Goal: Task Accomplishment & Management: Use online tool/utility

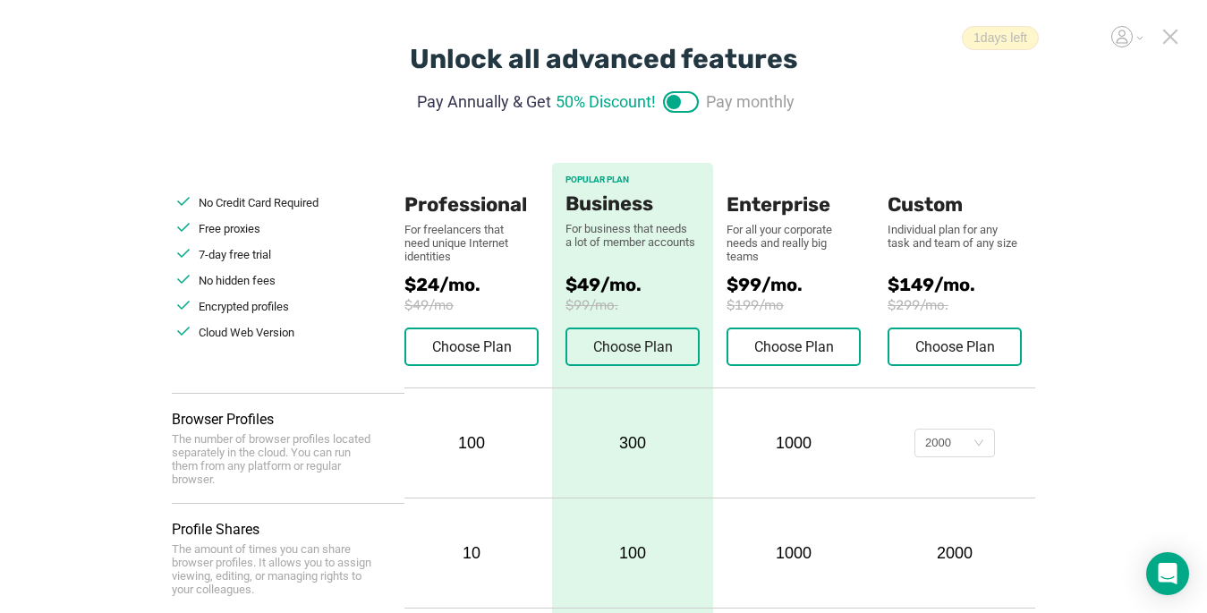
click at [901, 40] on icon at bounding box center [1170, 37] width 16 height 16
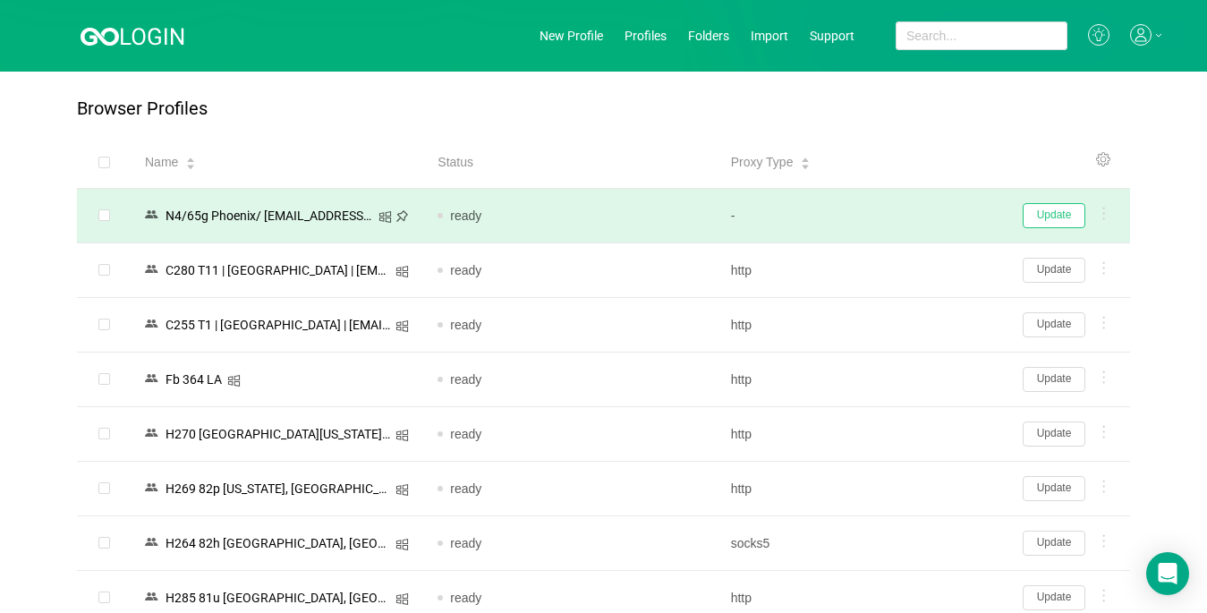
click at [901, 219] on button "Update" at bounding box center [1054, 215] width 63 height 25
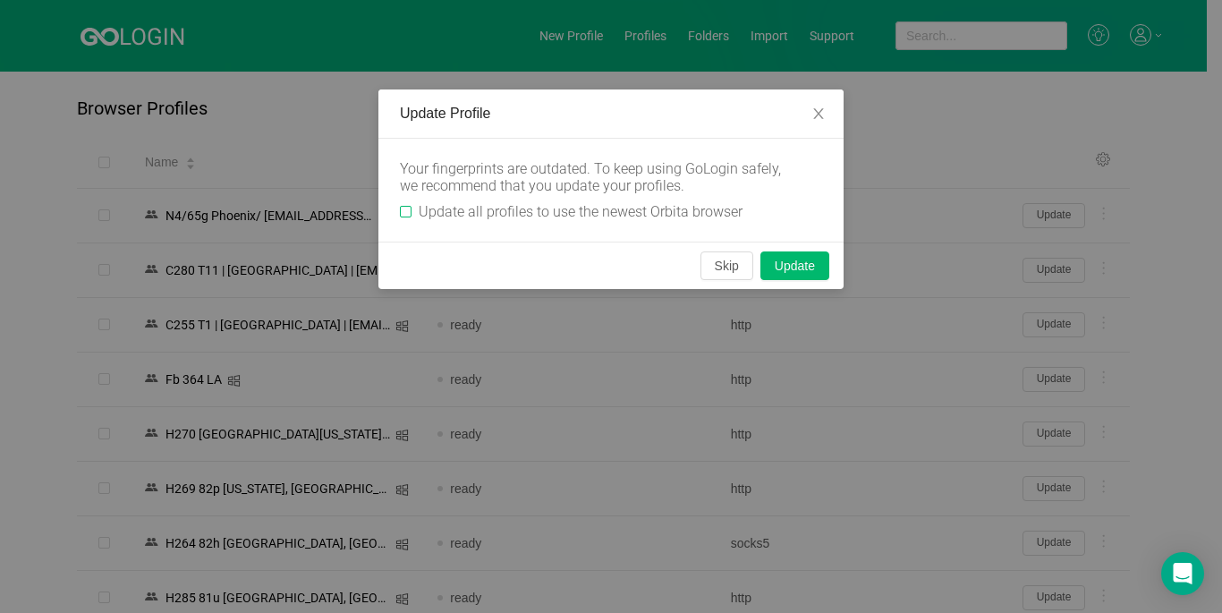
click at [407, 208] on input "Update all profiles to use the newest Orbita browser" at bounding box center [406, 212] width 12 height 12
checkbox input "true"
click at [727, 267] on button "Skip" at bounding box center [727, 265] width 53 height 29
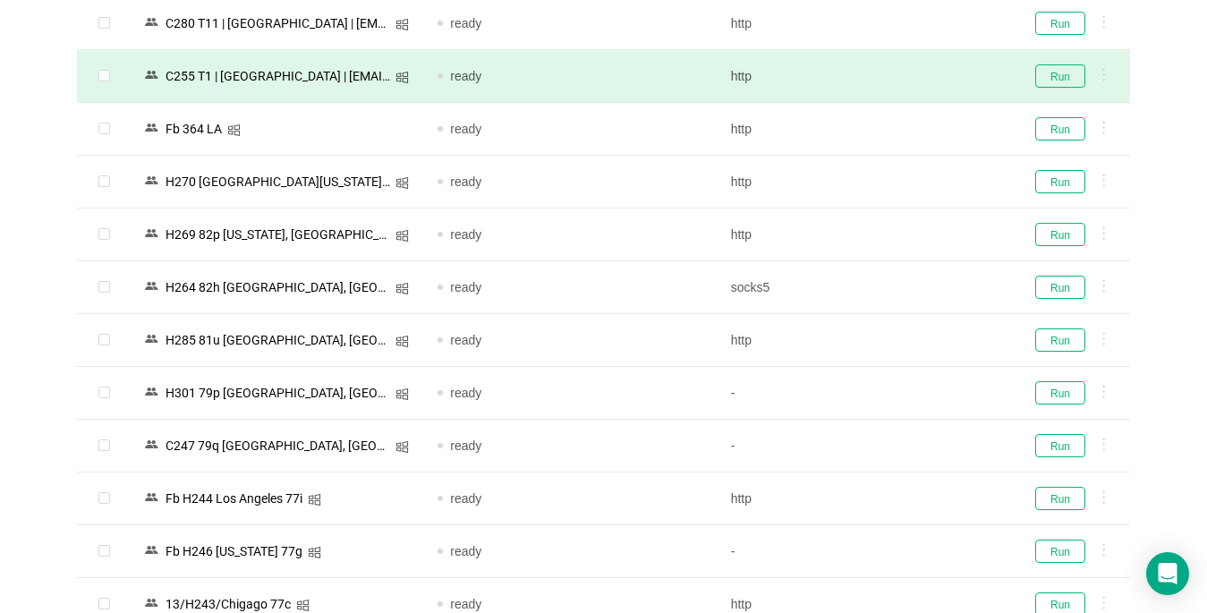
scroll to position [268, 0]
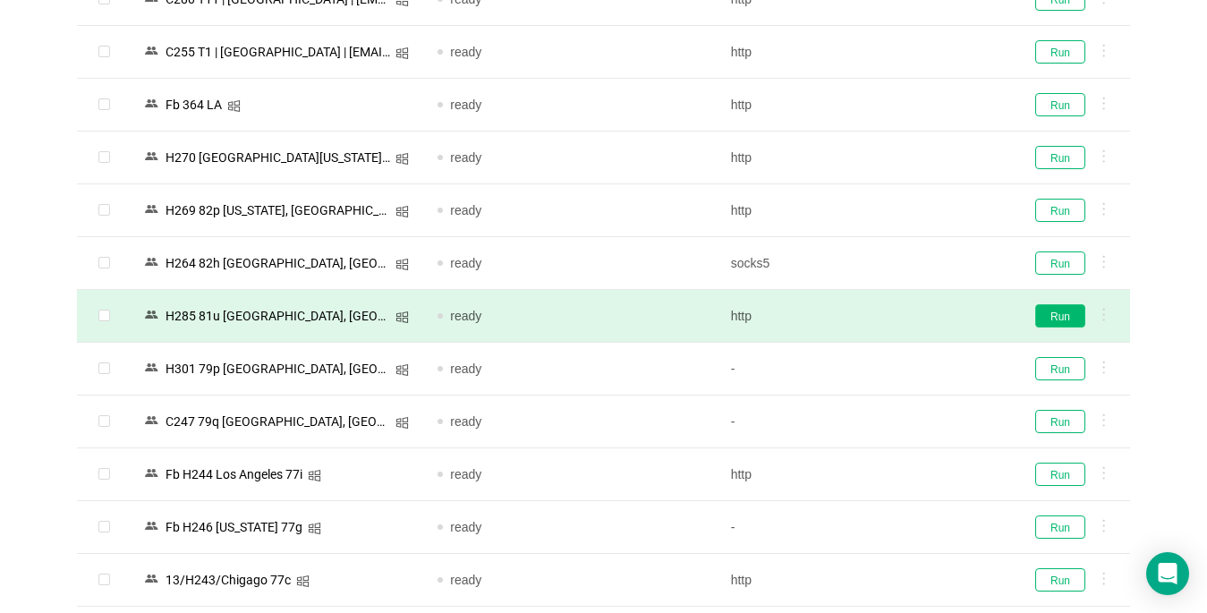
click at [901, 325] on button "Run" at bounding box center [1060, 315] width 50 height 23
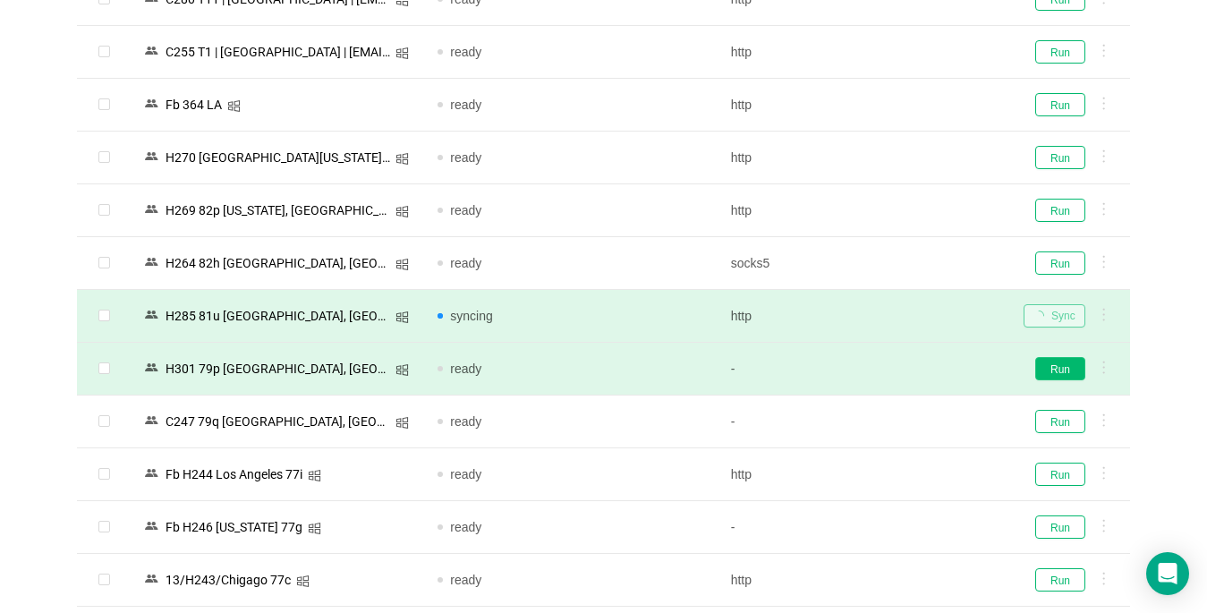
click at [901, 368] on button "Run" at bounding box center [1060, 368] width 50 height 23
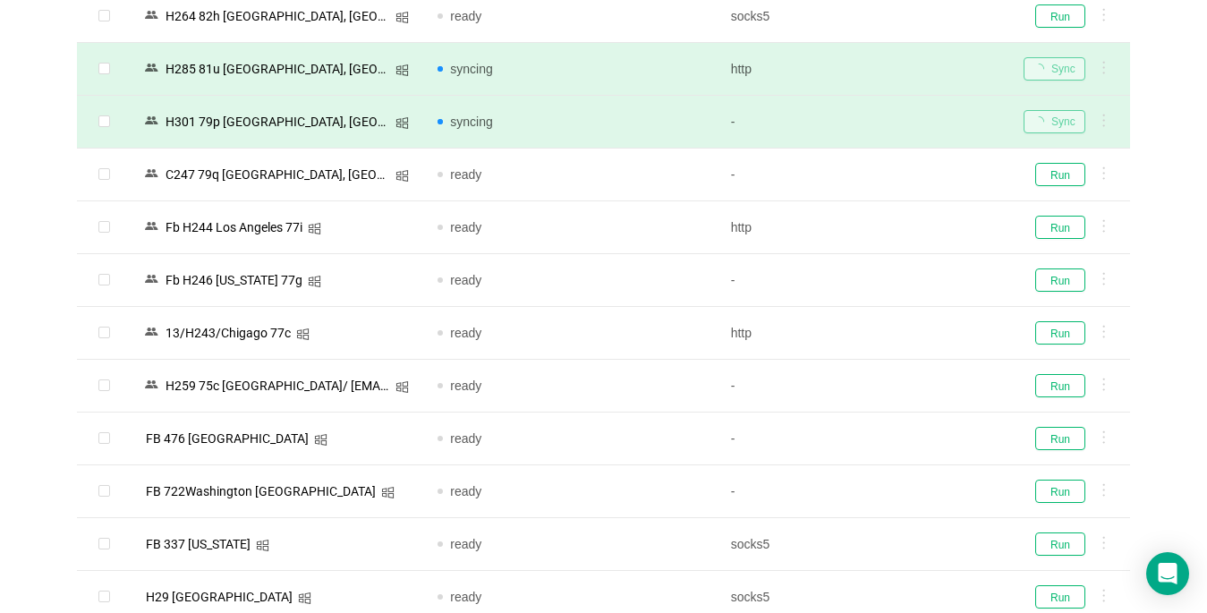
scroll to position [537, 0]
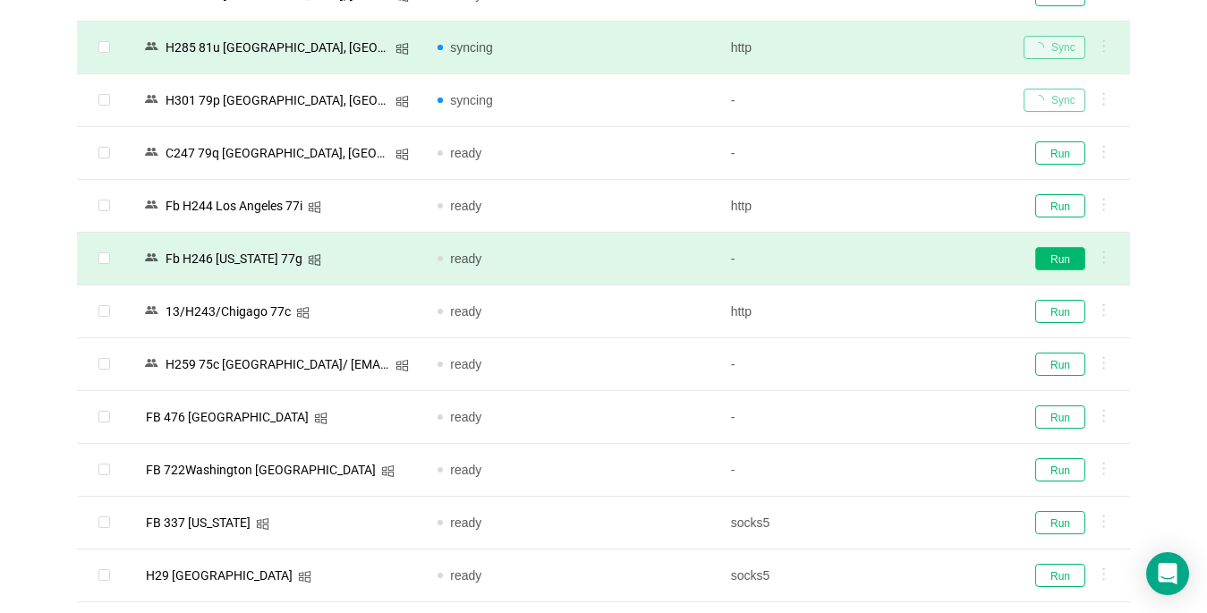
click at [901, 259] on button "Run" at bounding box center [1060, 258] width 50 height 23
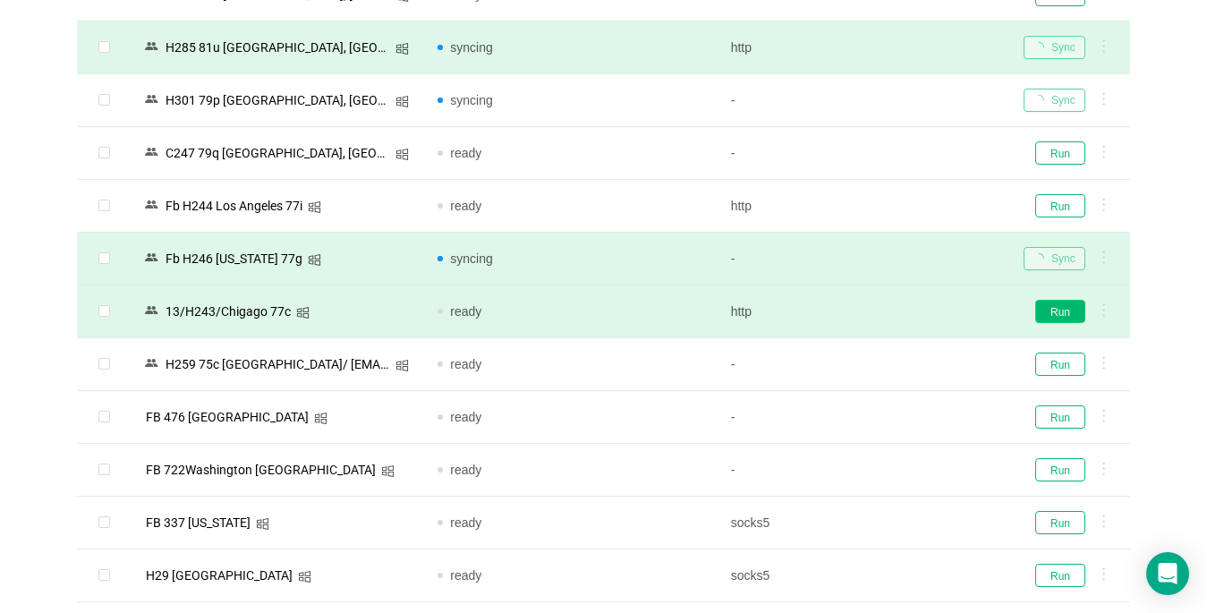
click at [901, 316] on button "Run" at bounding box center [1060, 311] width 50 height 23
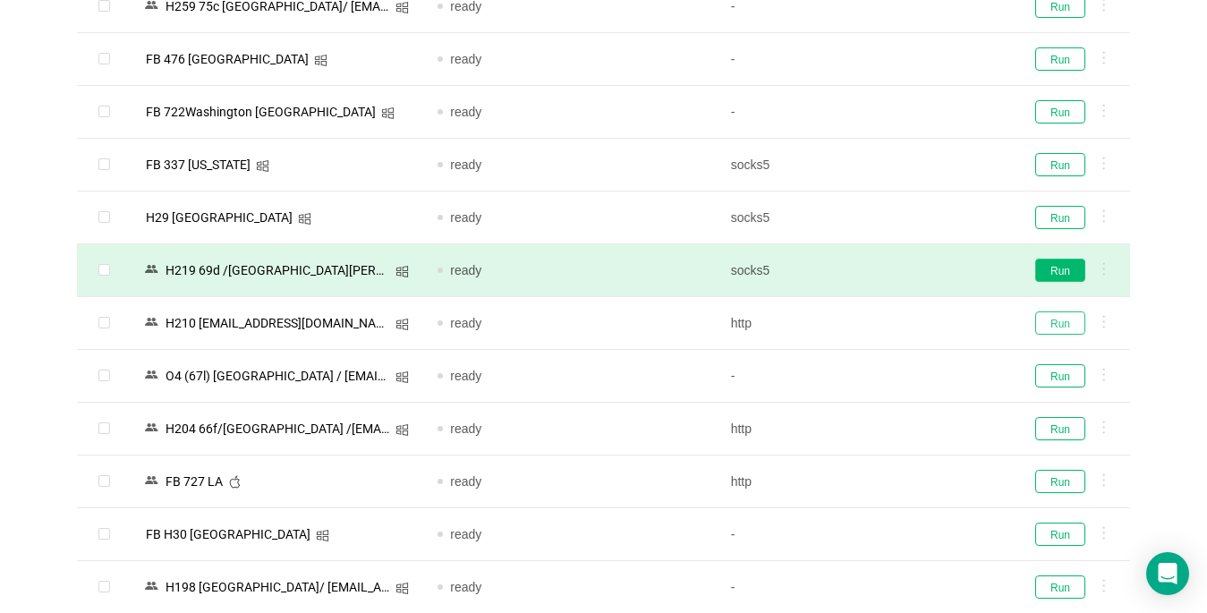
click at [901, 322] on button "Run" at bounding box center [1060, 322] width 50 height 23
click at [901, 265] on button "Run" at bounding box center [1060, 270] width 50 height 23
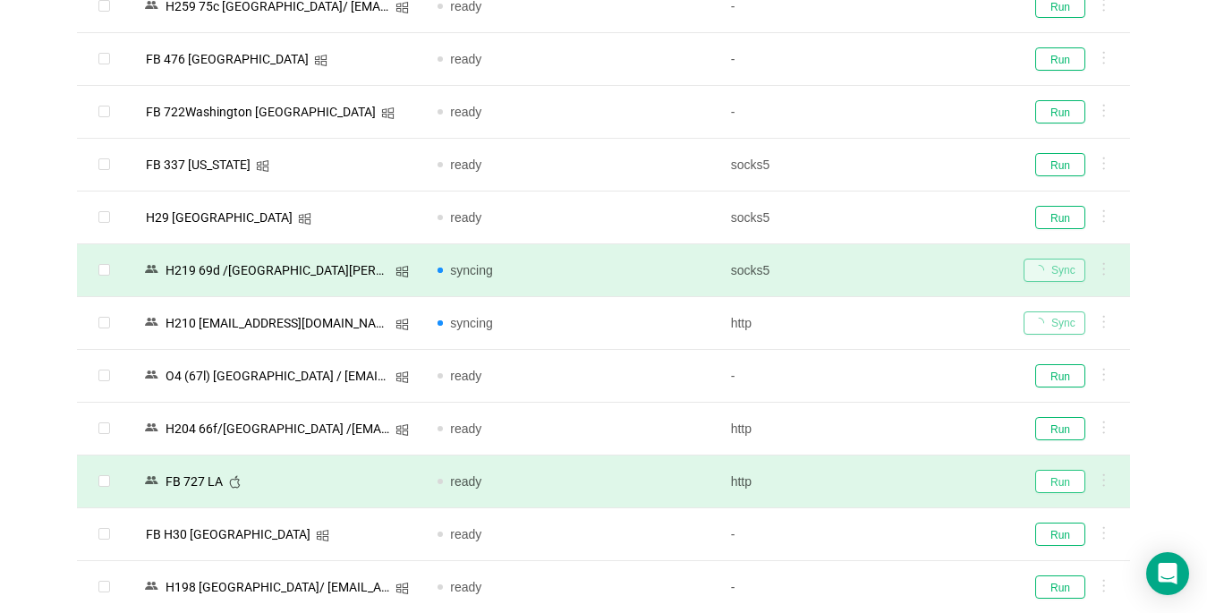
click at [901, 484] on button "Run" at bounding box center [1060, 481] width 50 height 23
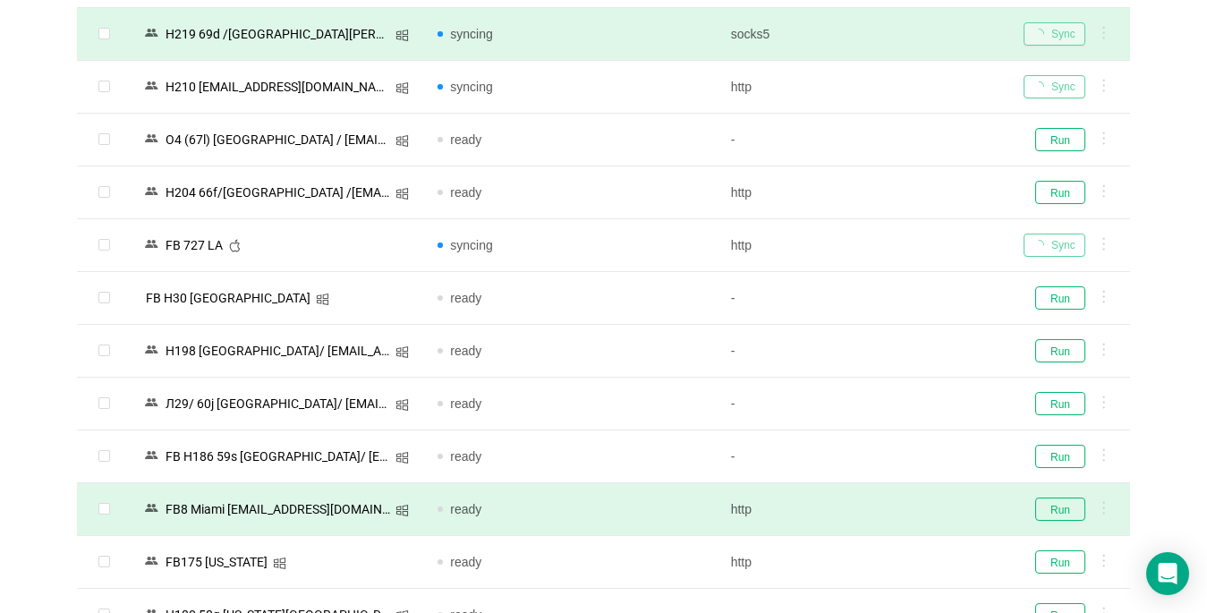
scroll to position [1163, 0]
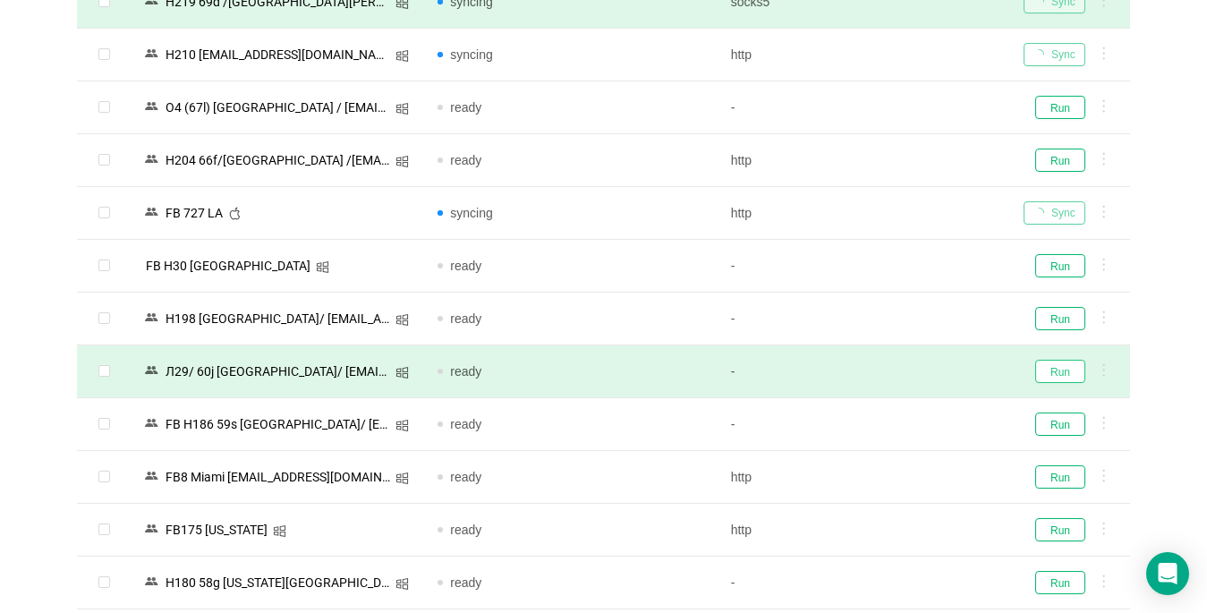
click at [901, 367] on button "Run" at bounding box center [1060, 371] width 50 height 23
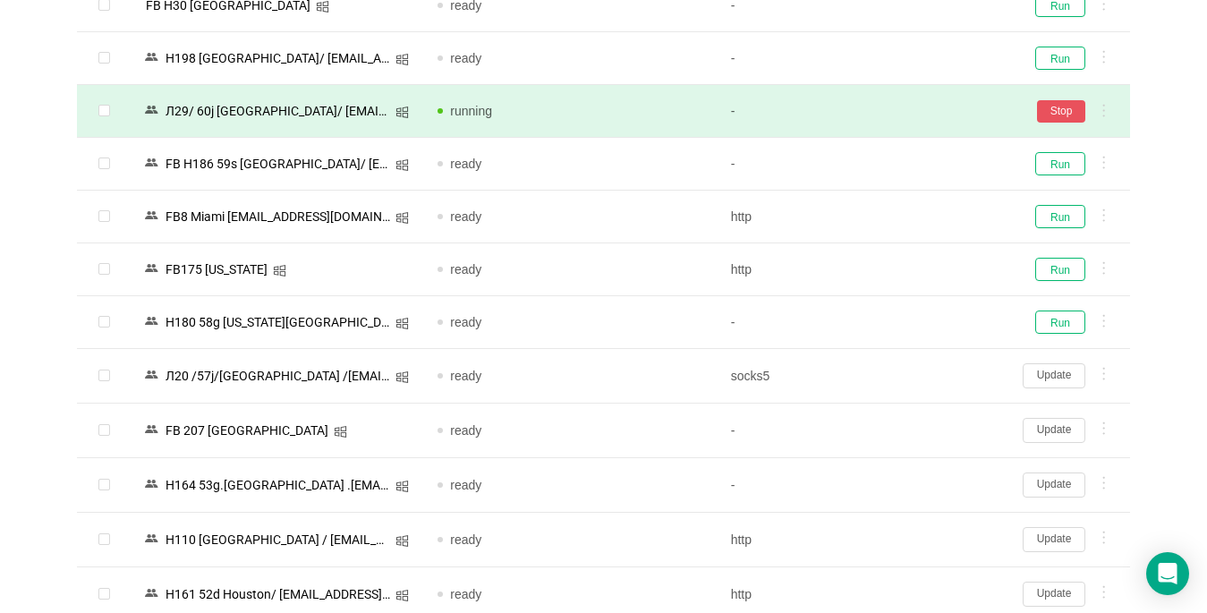
scroll to position [1431, 0]
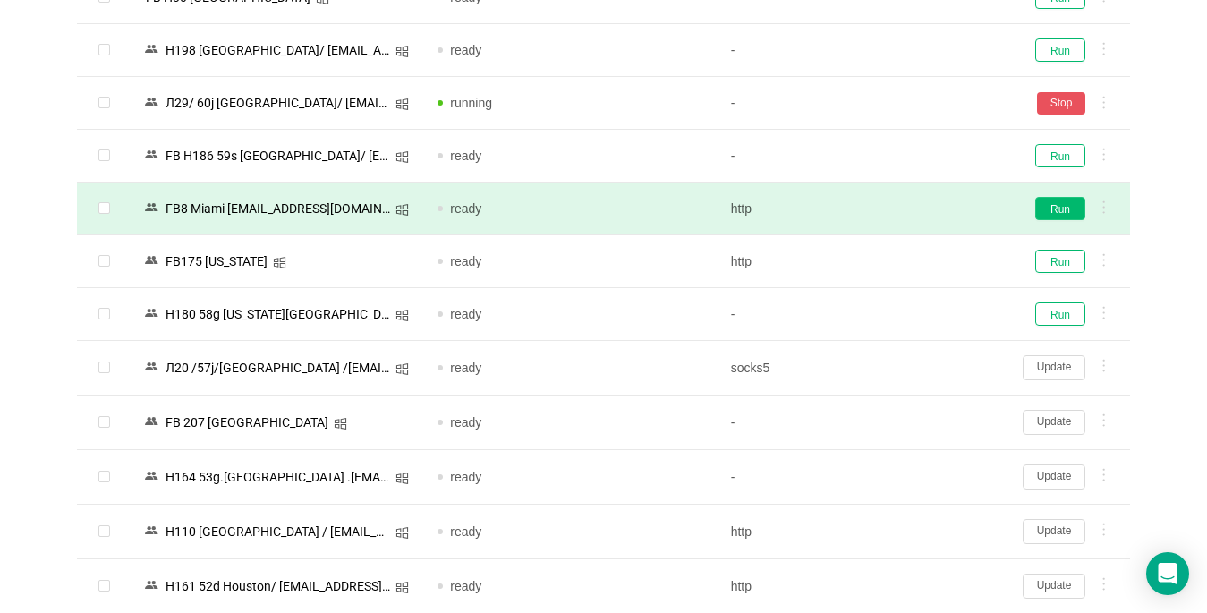
click at [901, 203] on button "Run" at bounding box center [1060, 208] width 50 height 23
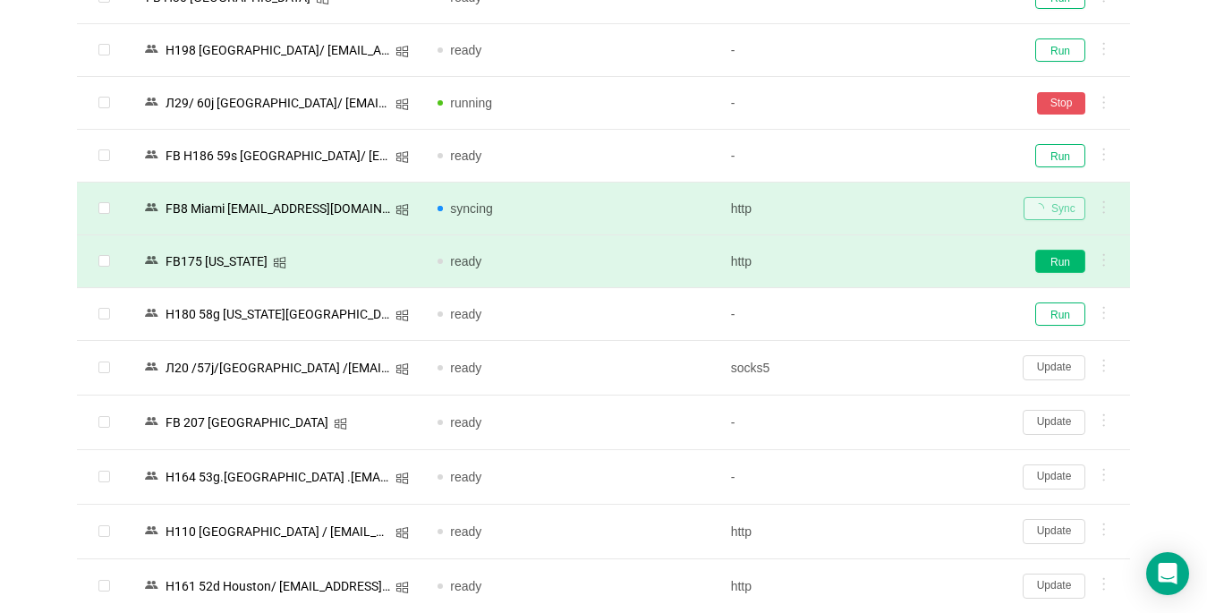
click at [901, 266] on button "Run" at bounding box center [1060, 261] width 50 height 23
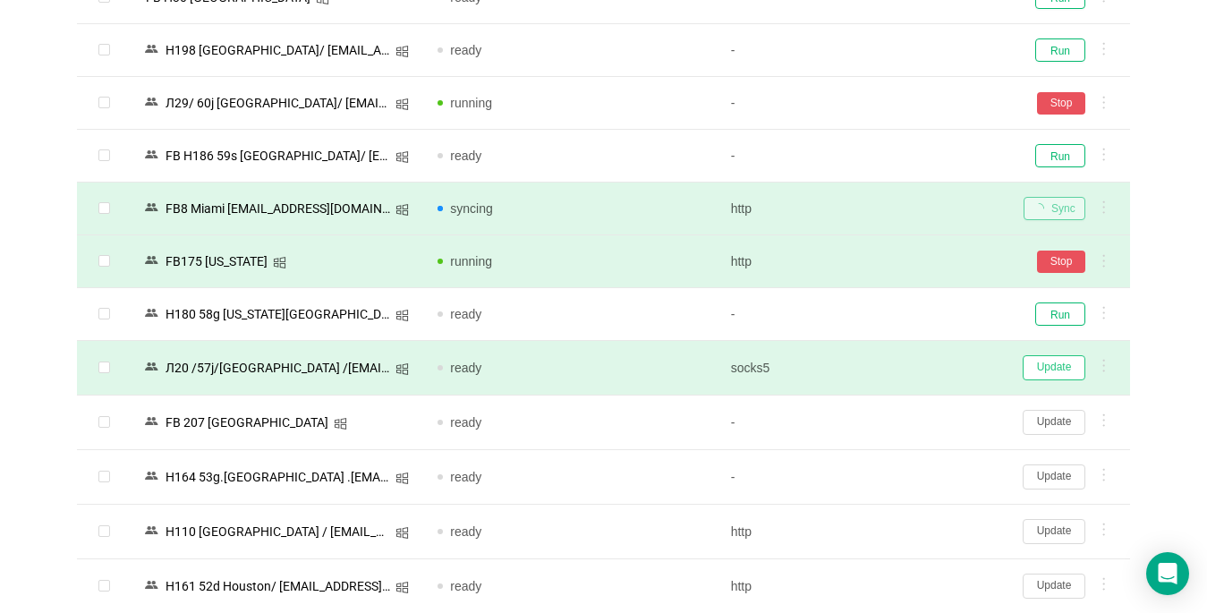
click at [901, 367] on button "Update" at bounding box center [1054, 367] width 63 height 25
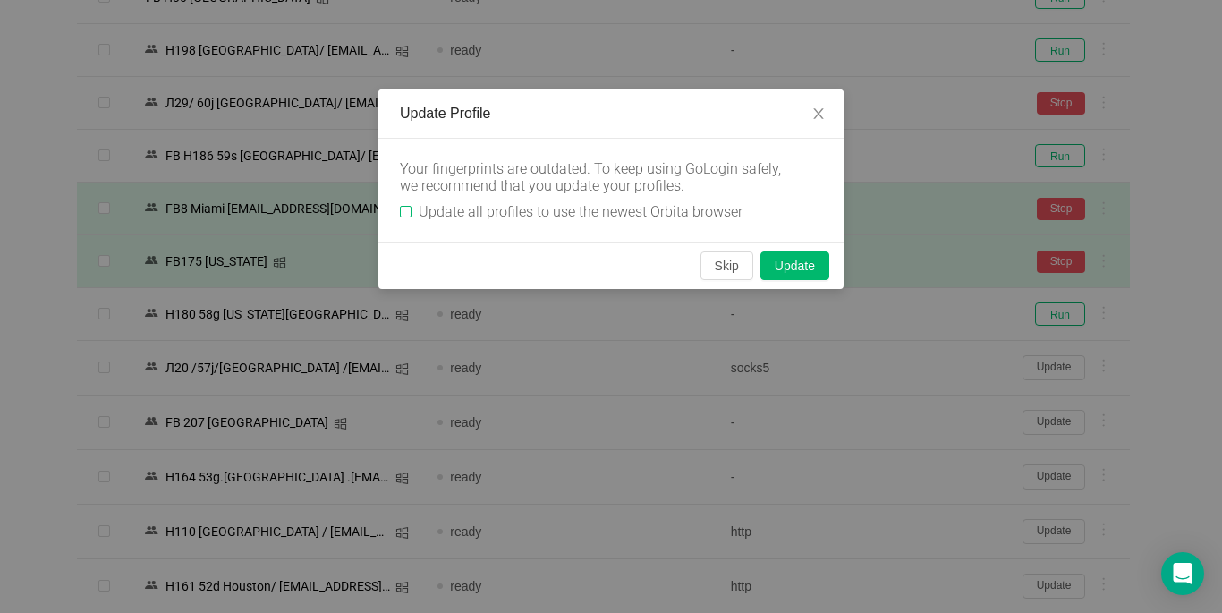
drag, startPoint x: 405, startPoint y: 211, endPoint x: 769, endPoint y: 230, distance: 364.6
click at [406, 211] on input "Update all profiles to use the newest Orbita browser" at bounding box center [406, 212] width 12 height 12
checkbox input "true"
click at [732, 260] on button "Skip" at bounding box center [727, 265] width 53 height 29
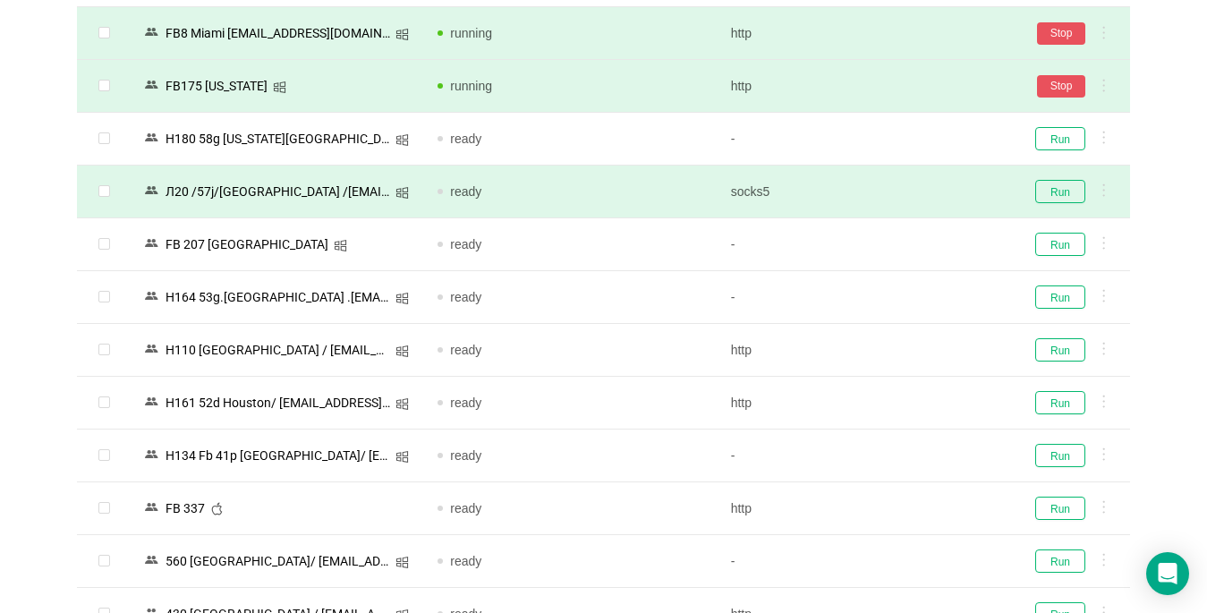
scroll to position [1610, 0]
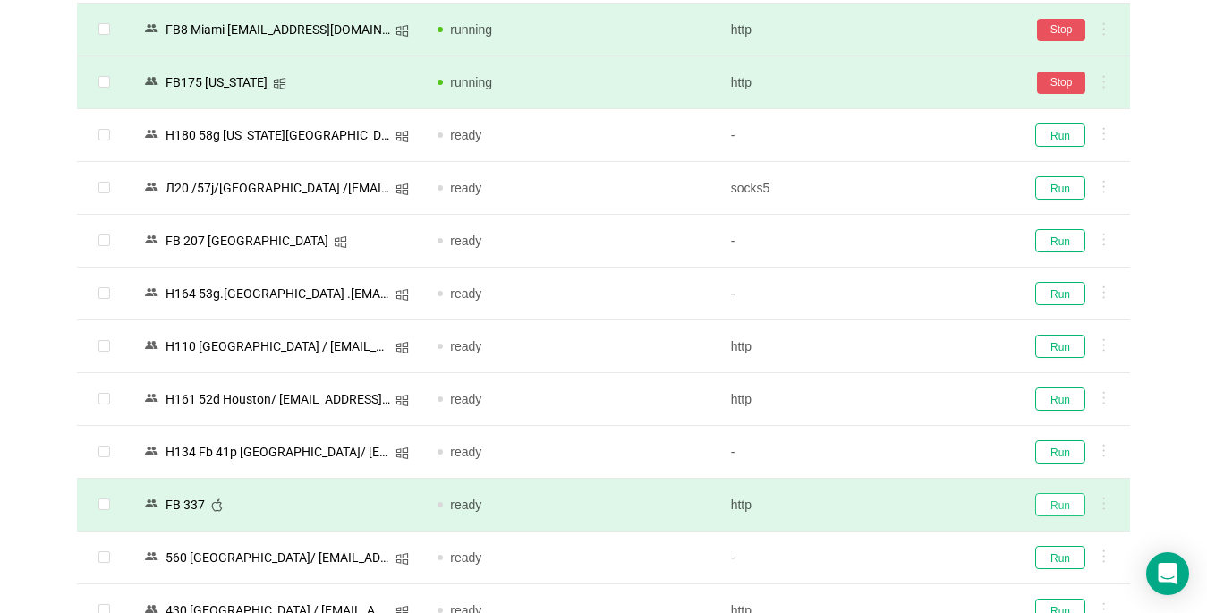
click at [901, 497] on button "Run" at bounding box center [1060, 504] width 50 height 23
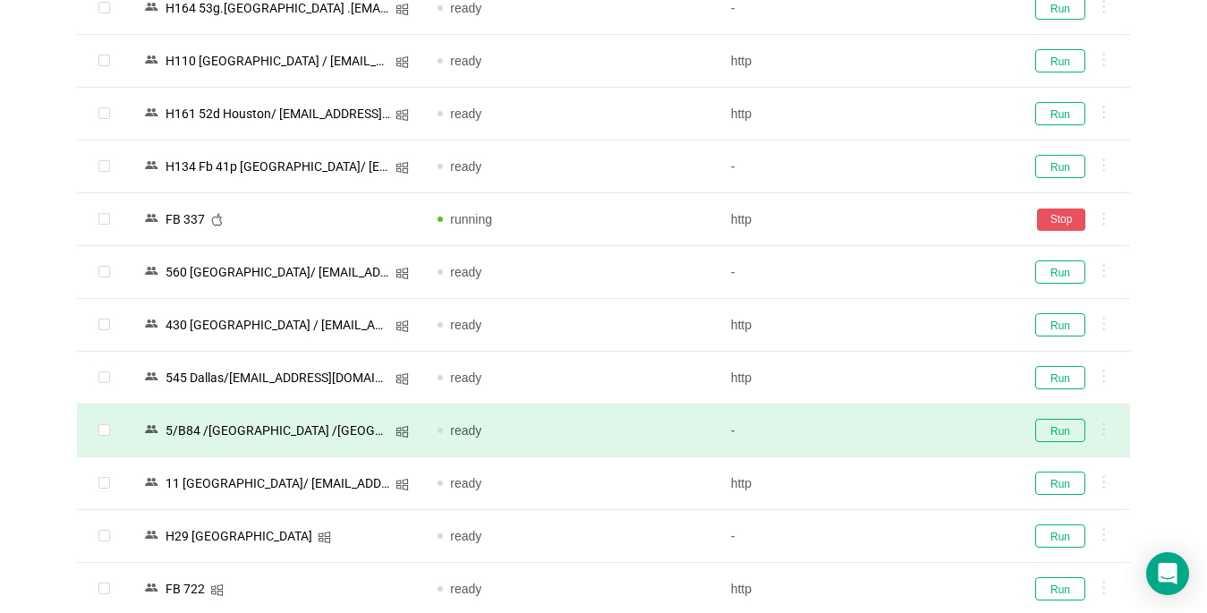
scroll to position [1968, 0]
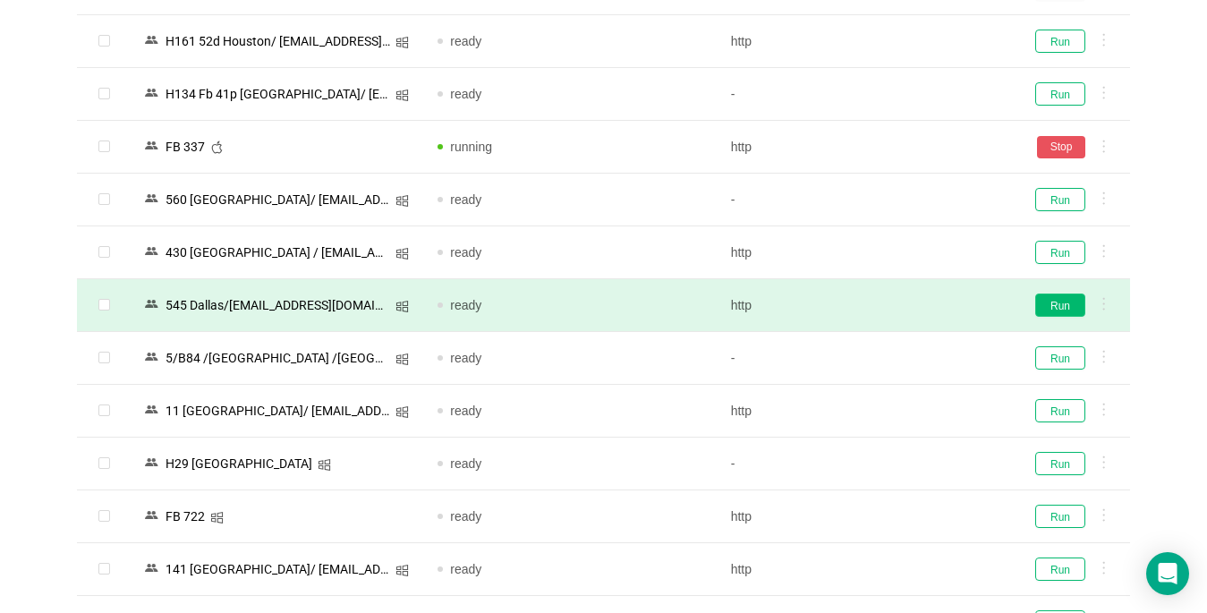
click at [901, 308] on button "Run" at bounding box center [1060, 304] width 50 height 23
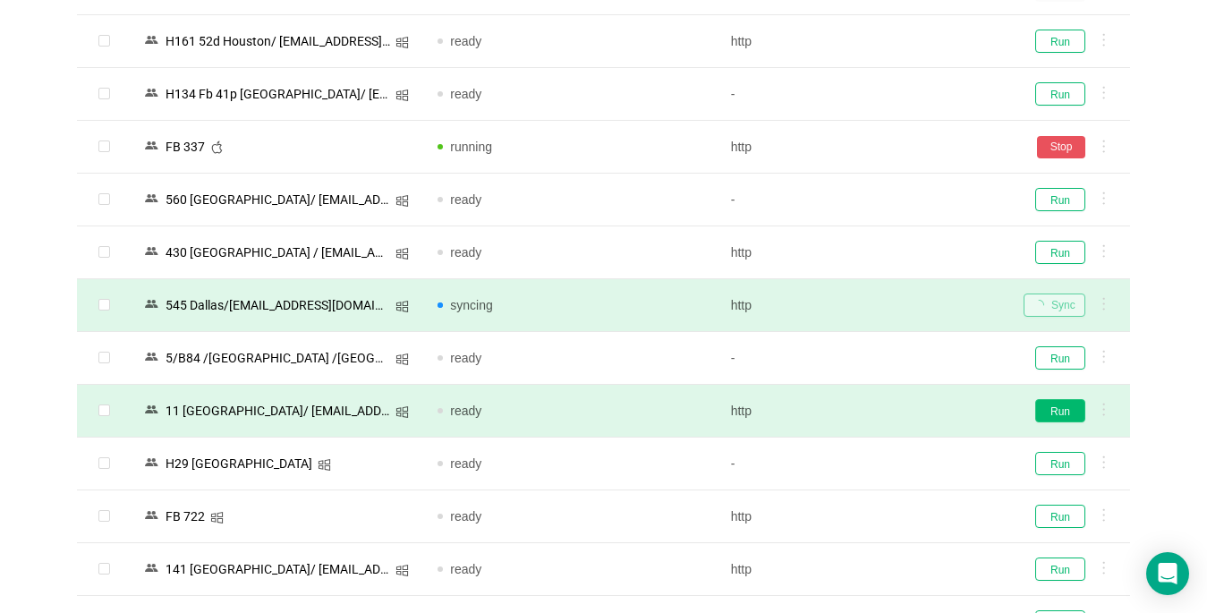
click at [901, 415] on button "Run" at bounding box center [1060, 410] width 50 height 23
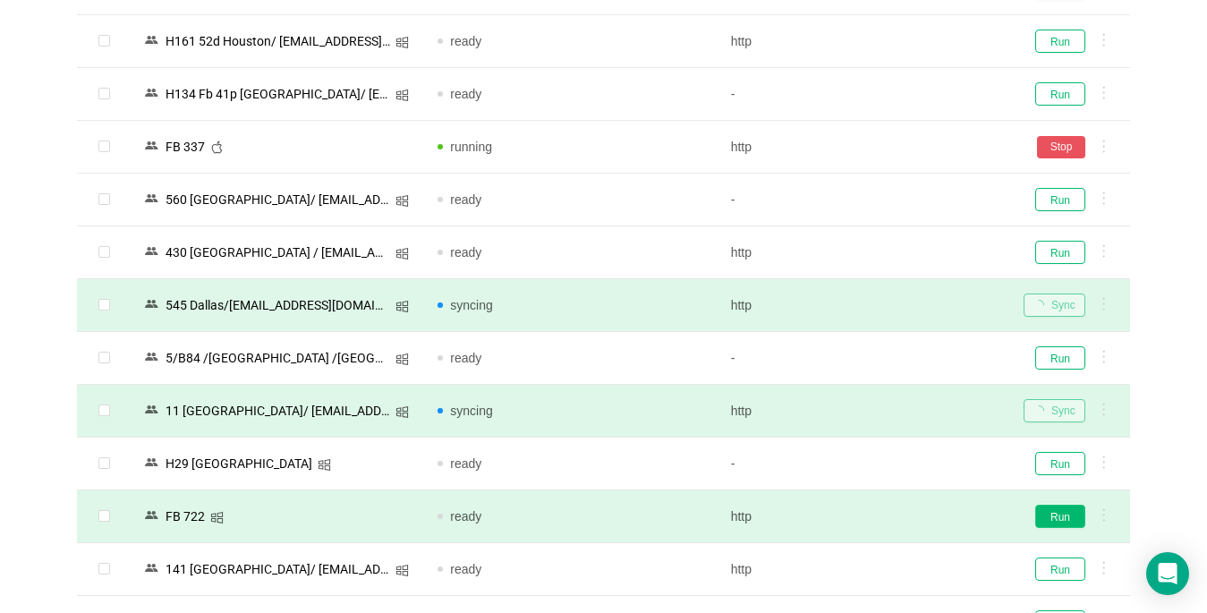
click at [901, 514] on button "Run" at bounding box center [1060, 516] width 50 height 23
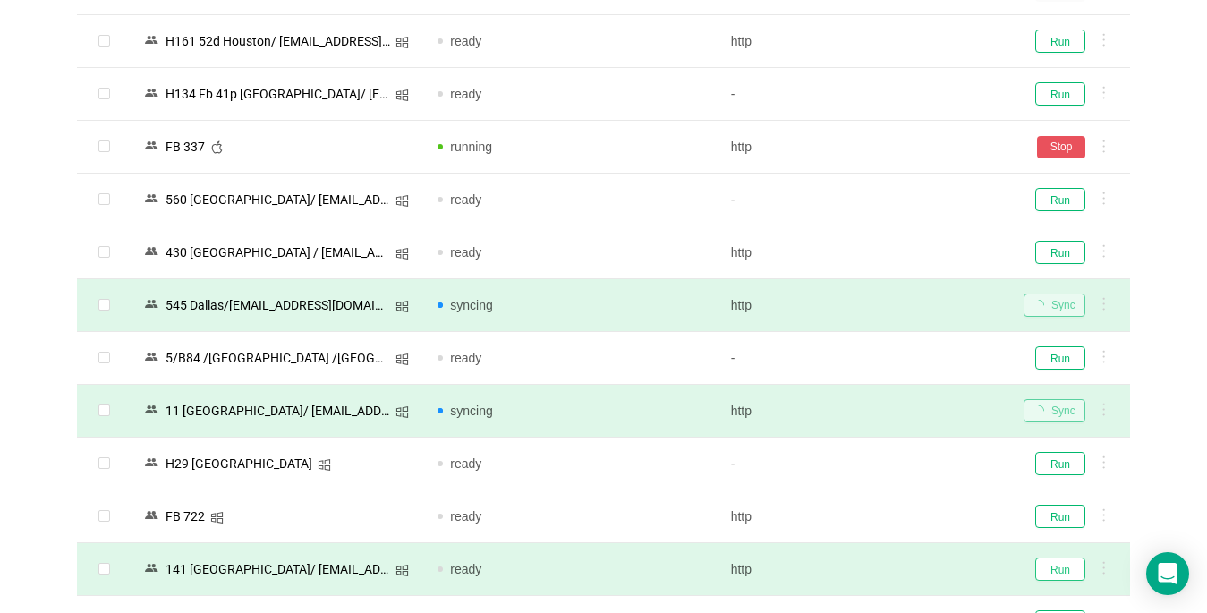
click at [901, 567] on button "Run" at bounding box center [1060, 568] width 50 height 23
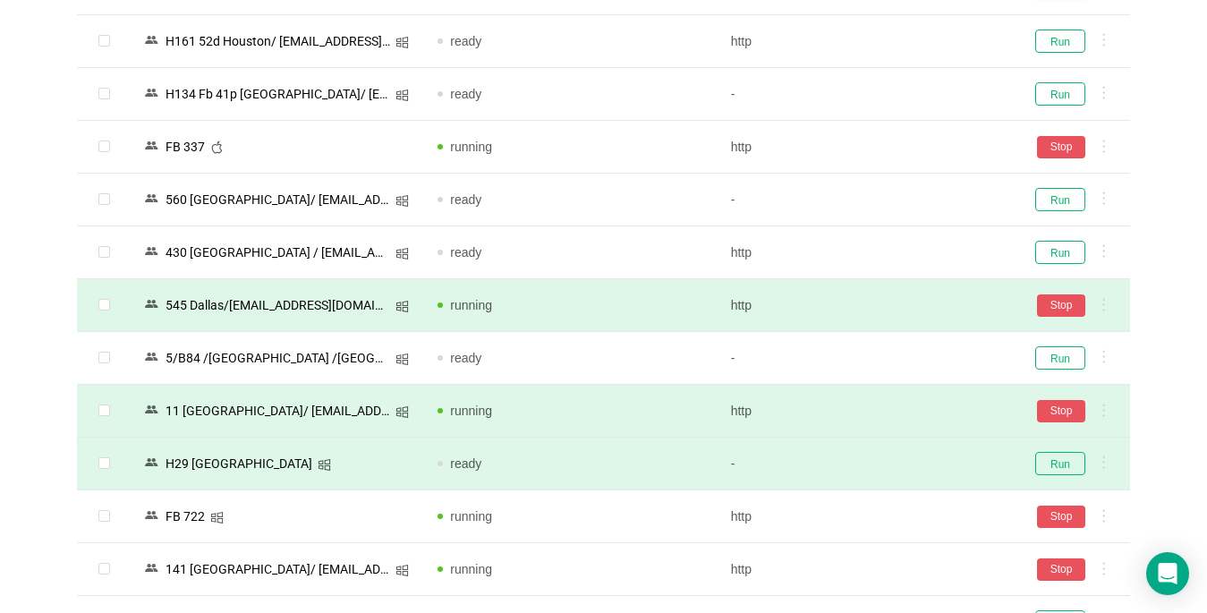
scroll to position [1972, 0]
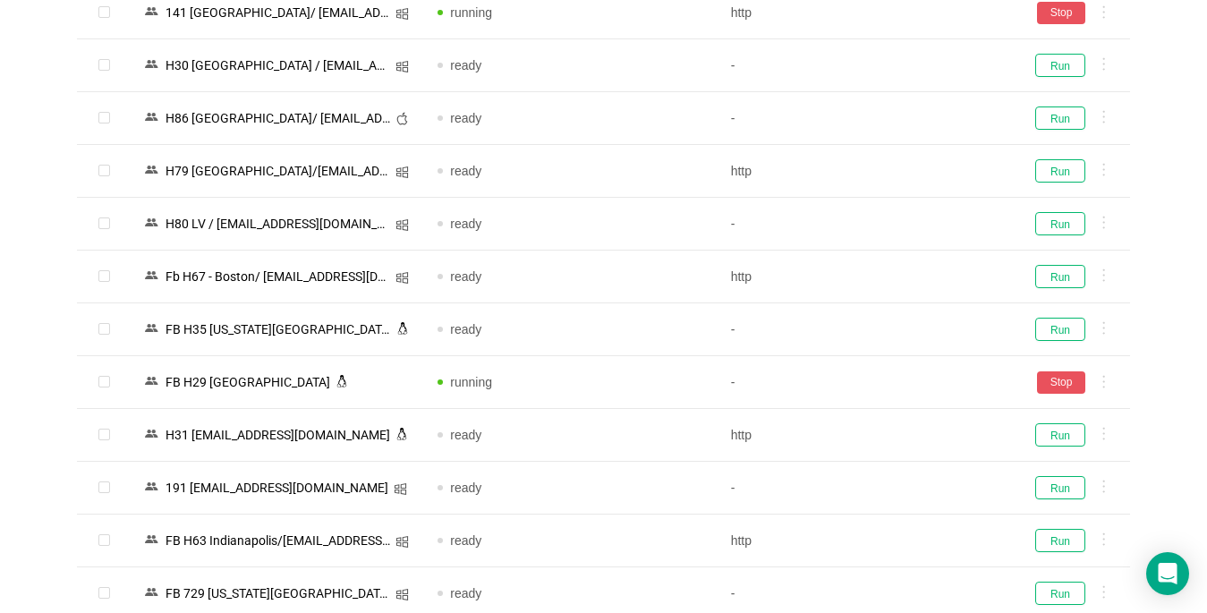
scroll to position [2773, 0]
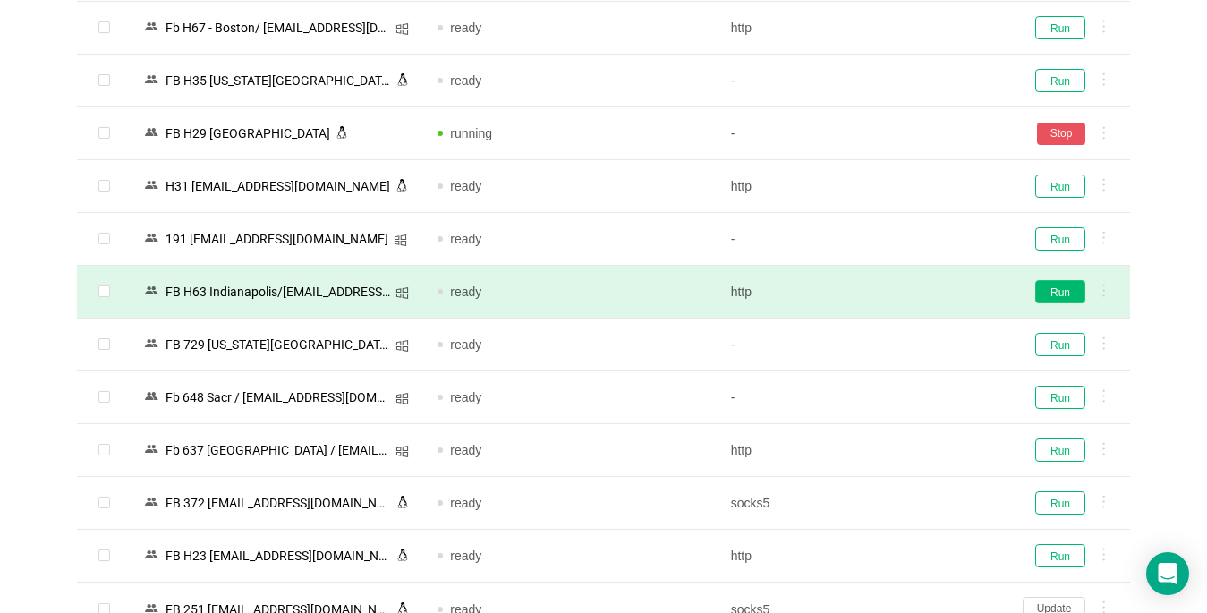
click at [901, 285] on button "Run" at bounding box center [1060, 291] width 50 height 23
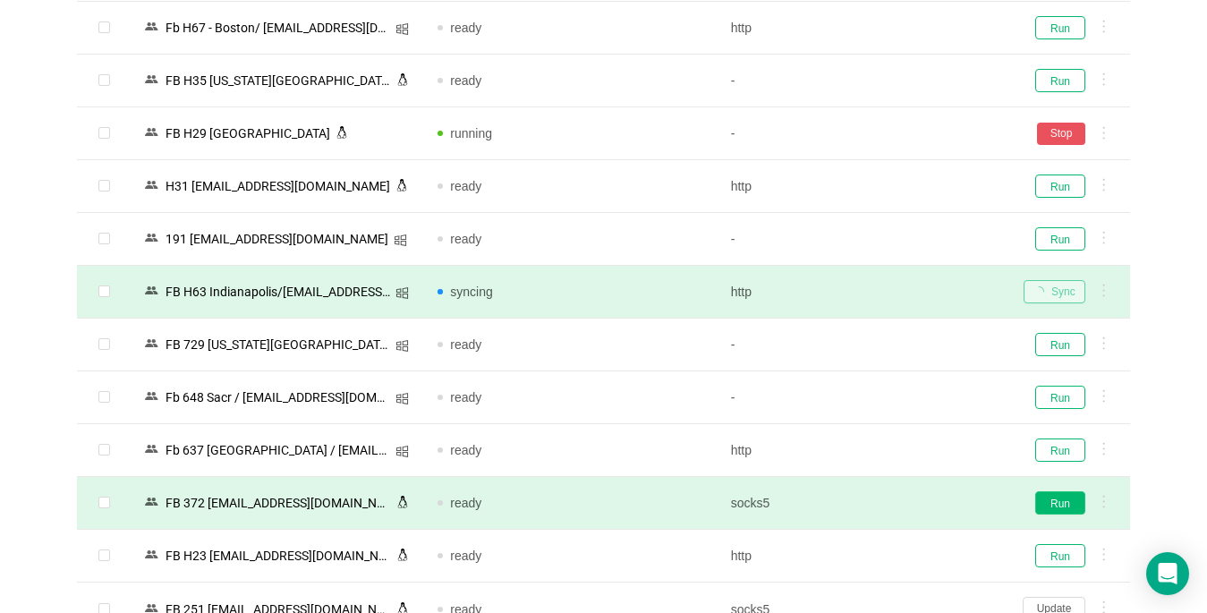
click at [901, 506] on button "Run" at bounding box center [1060, 502] width 50 height 23
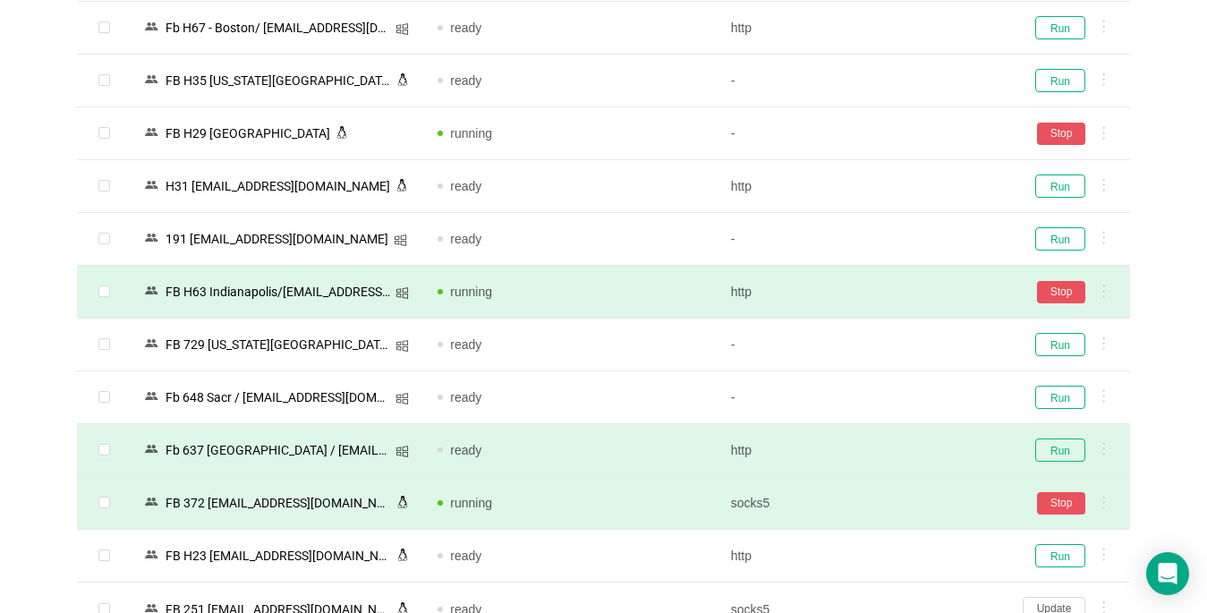
scroll to position [3042, 0]
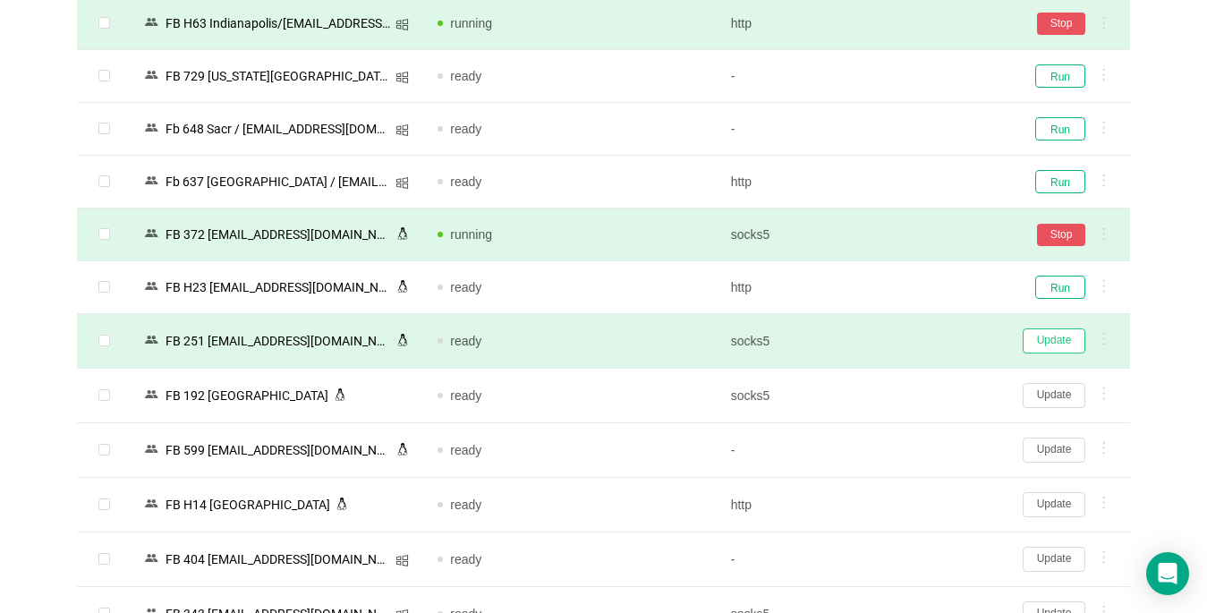
click at [901, 337] on button "Update" at bounding box center [1054, 340] width 63 height 25
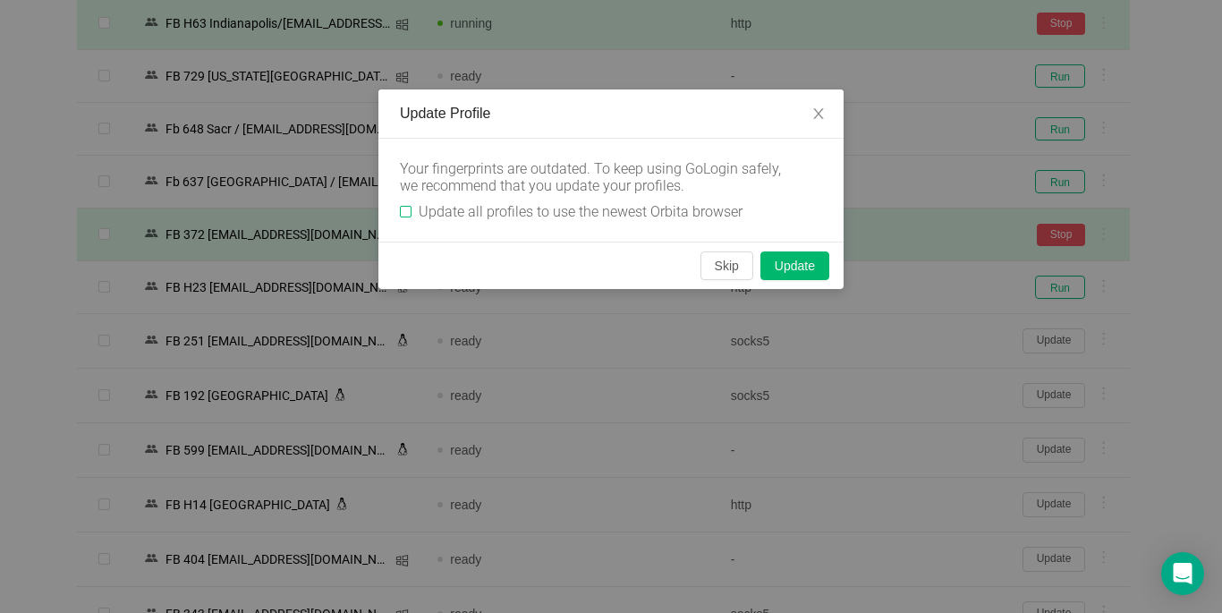
click at [404, 210] on input "Update all profiles to use the newest Orbita browser" at bounding box center [406, 212] width 12 height 12
checkbox input "true"
click at [735, 267] on button "Skip" at bounding box center [727, 265] width 53 height 29
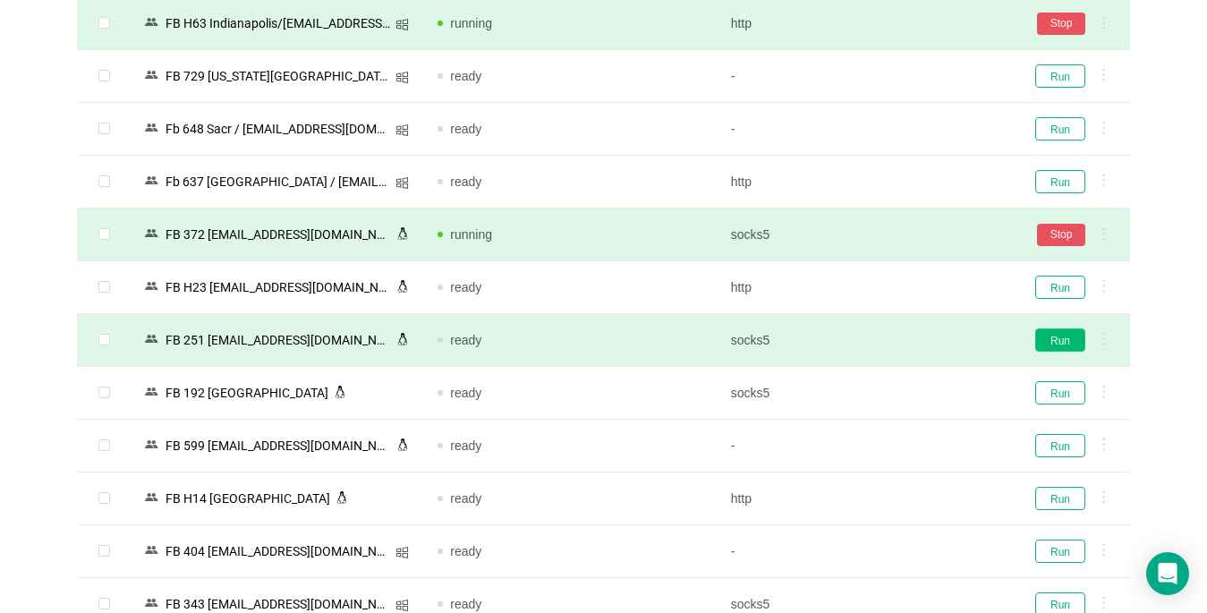
click at [901, 341] on button "Run" at bounding box center [1060, 339] width 50 height 23
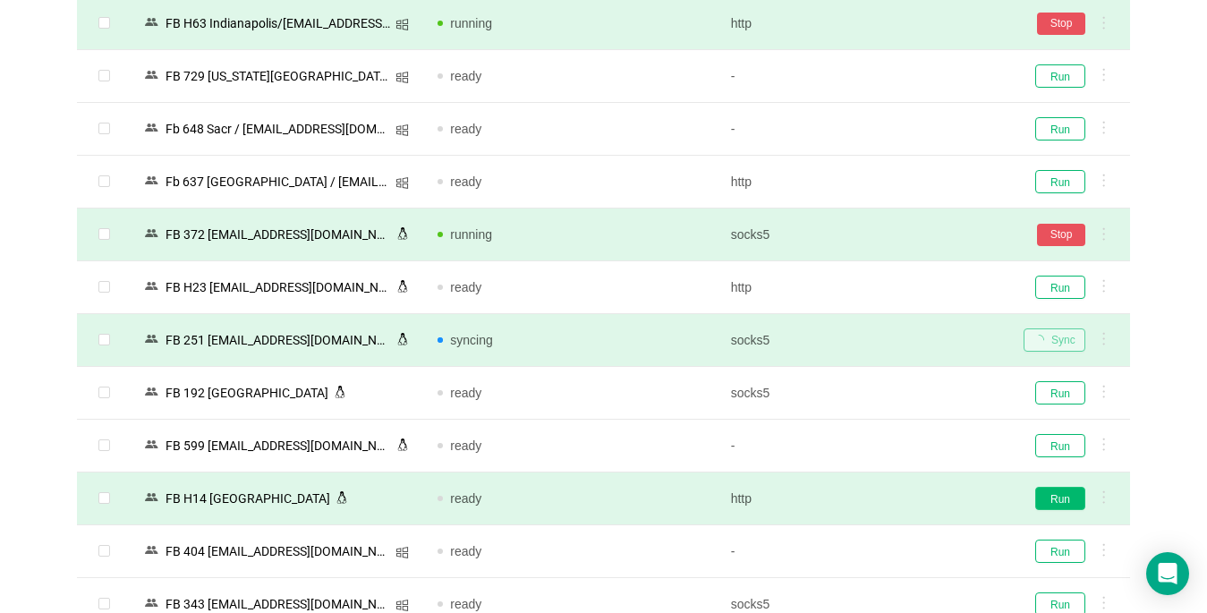
click at [901, 496] on button "Run" at bounding box center [1060, 498] width 50 height 23
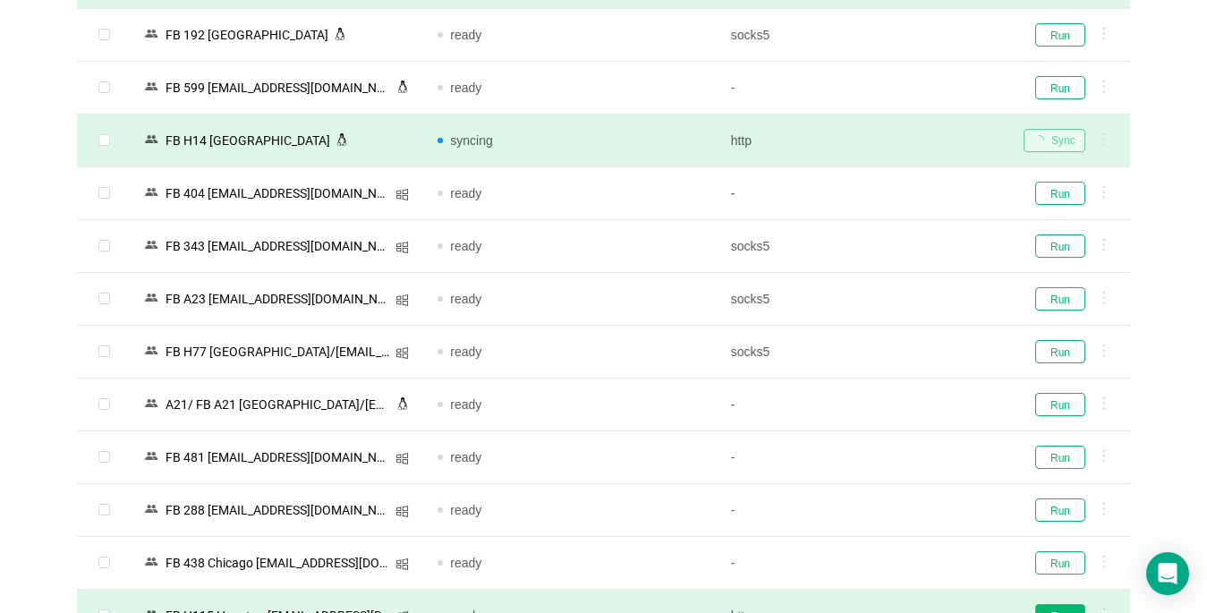
scroll to position [3489, 0]
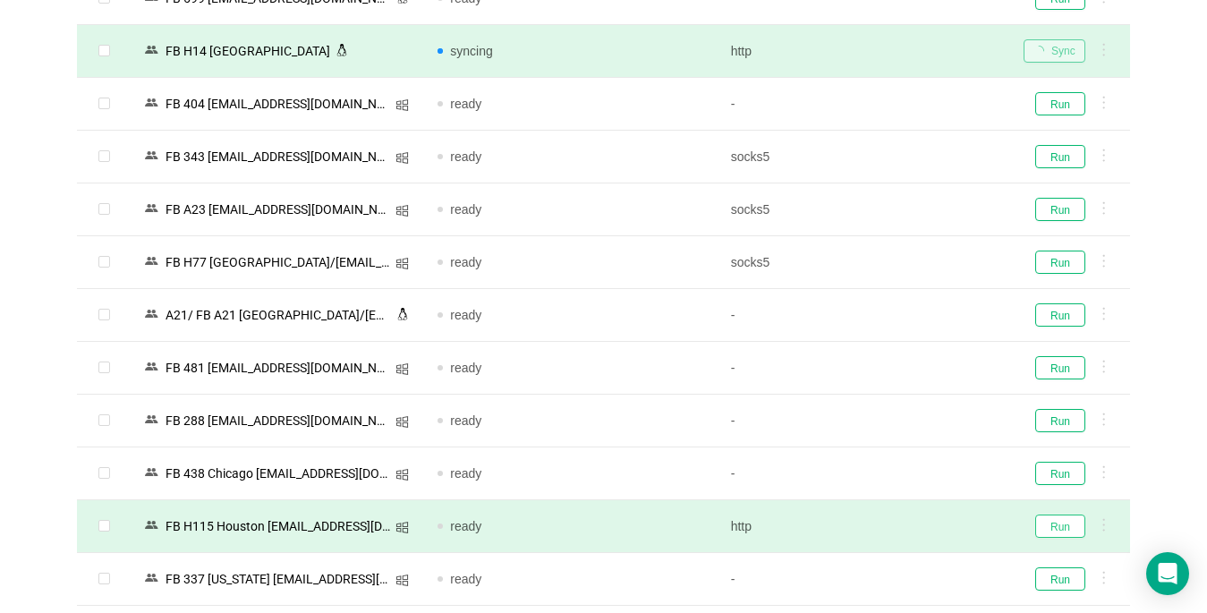
click at [901, 531] on button "Run" at bounding box center [1060, 525] width 50 height 23
